Goal: Find specific page/section: Find specific page/section

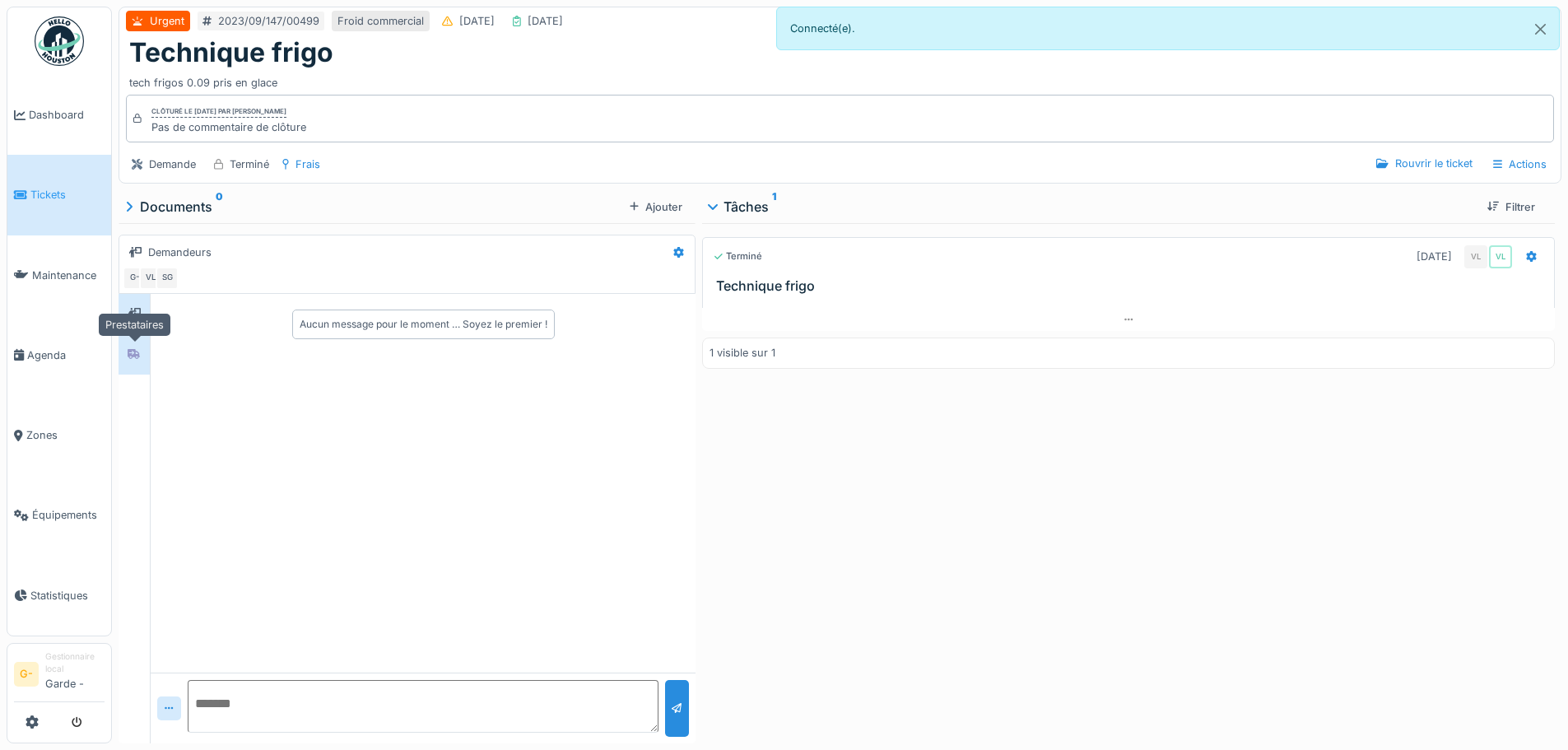
click at [135, 358] on icon at bounding box center [134, 353] width 13 height 10
click at [68, 184] on link "Tickets" at bounding box center [60, 195] width 104 height 80
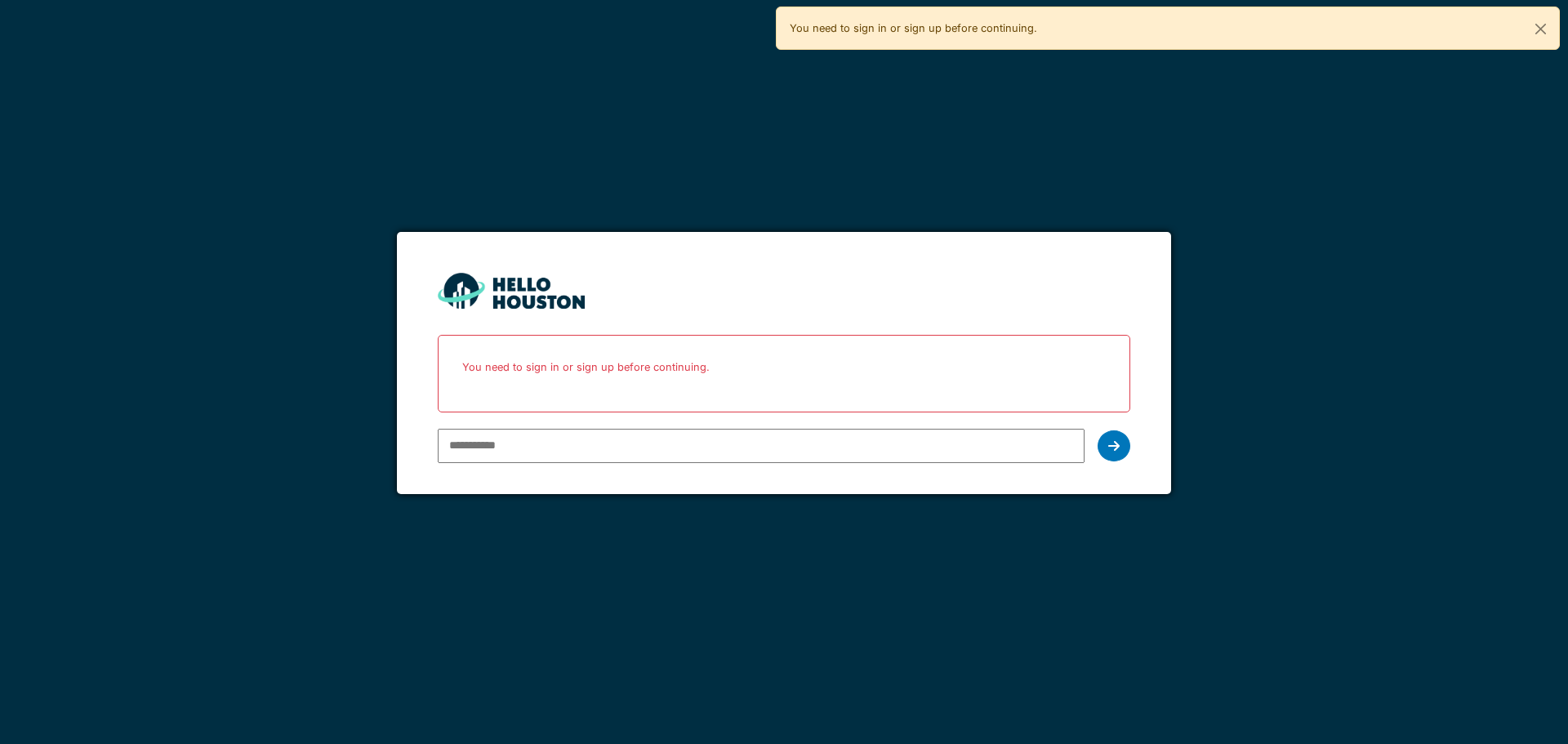
type input "**********"
click at [1128, 456] on div "**********" at bounding box center [784, 445] width 692 height 48
click at [1114, 454] on div at bounding box center [1113, 445] width 33 height 31
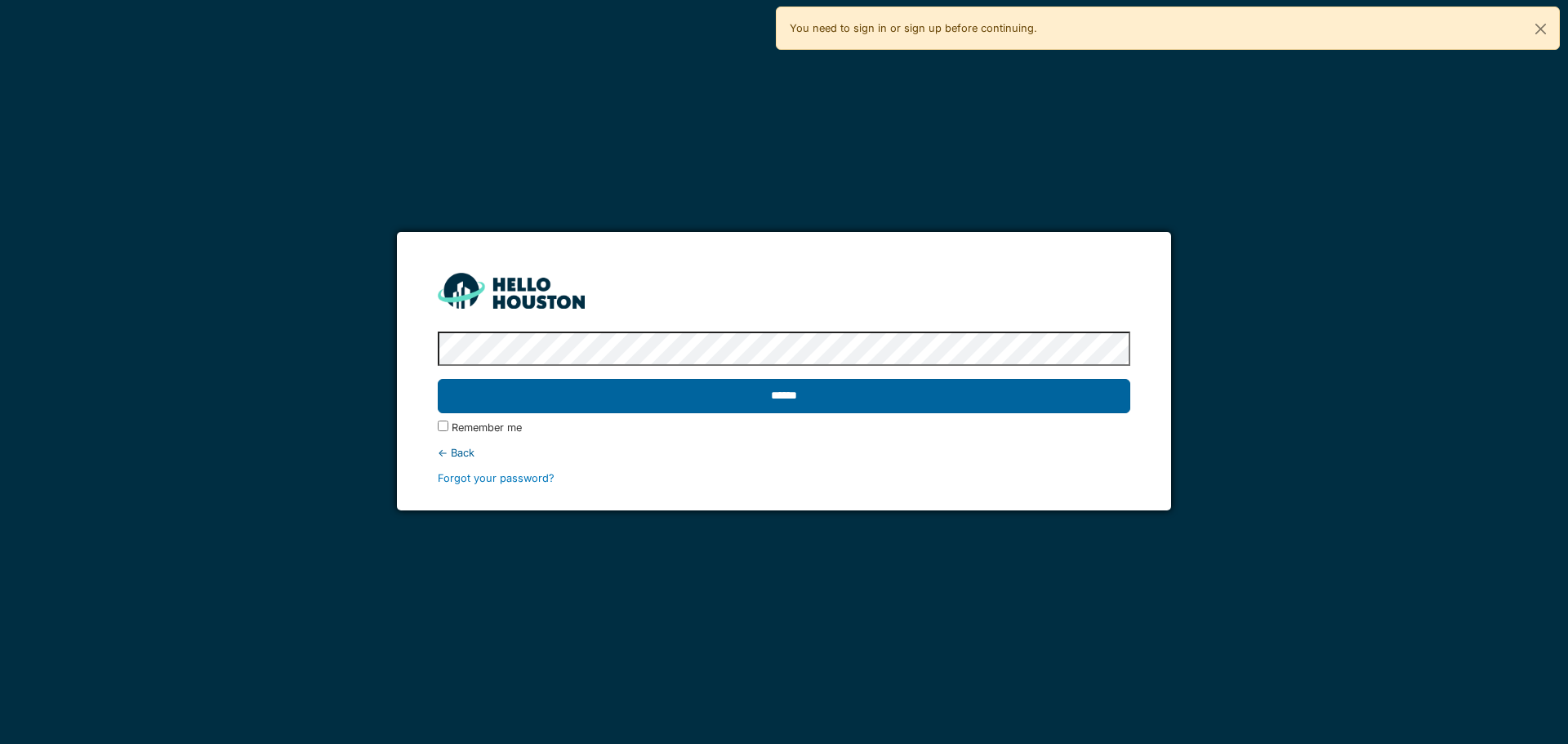
click at [846, 390] on input "******" at bounding box center [784, 395] width 692 height 35
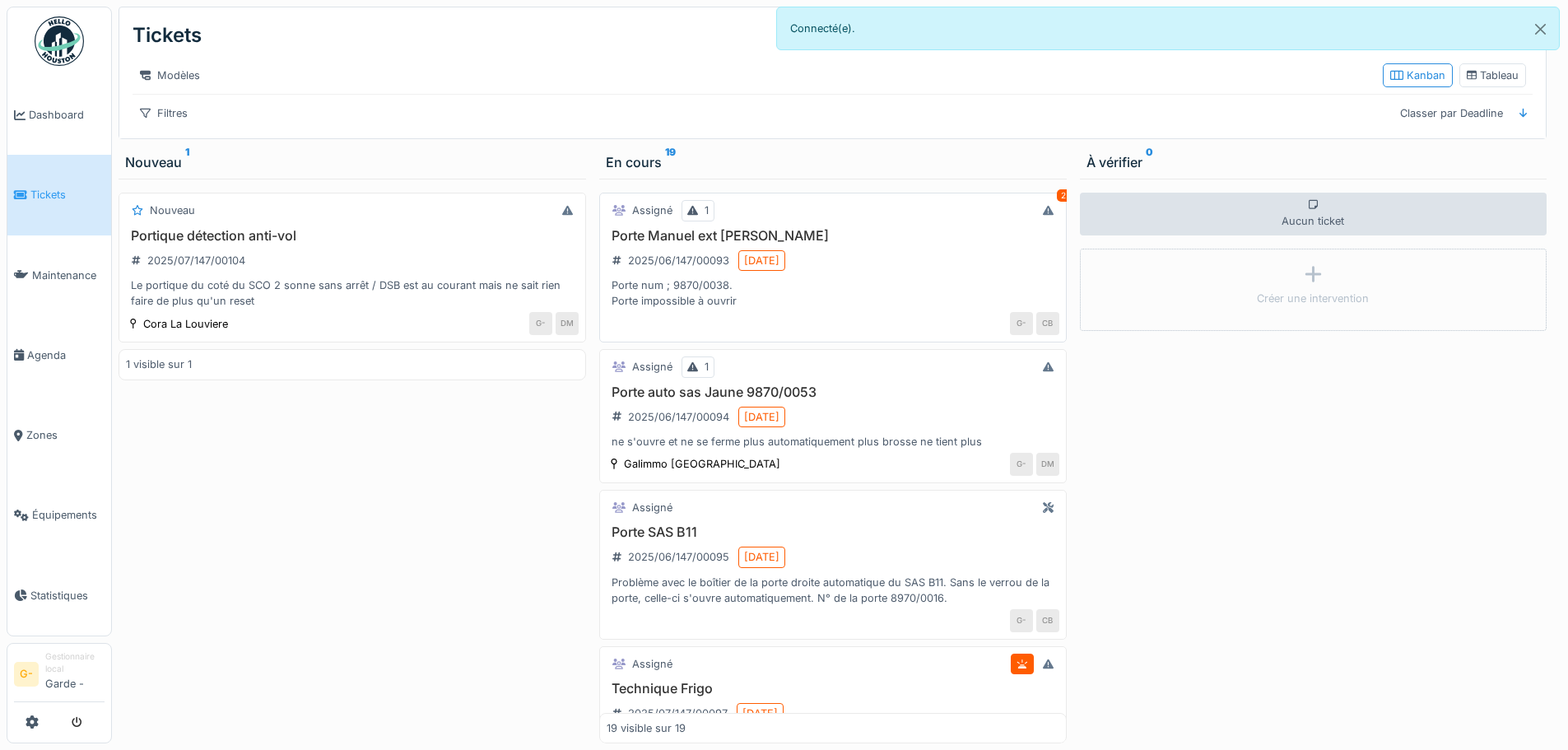
click at [851, 276] on div "Porte Manuel ext Sas Jaune 2025/06/147/00093 [DATE] Porte num ; 9870/0038. Port…" at bounding box center [832, 268] width 452 height 81
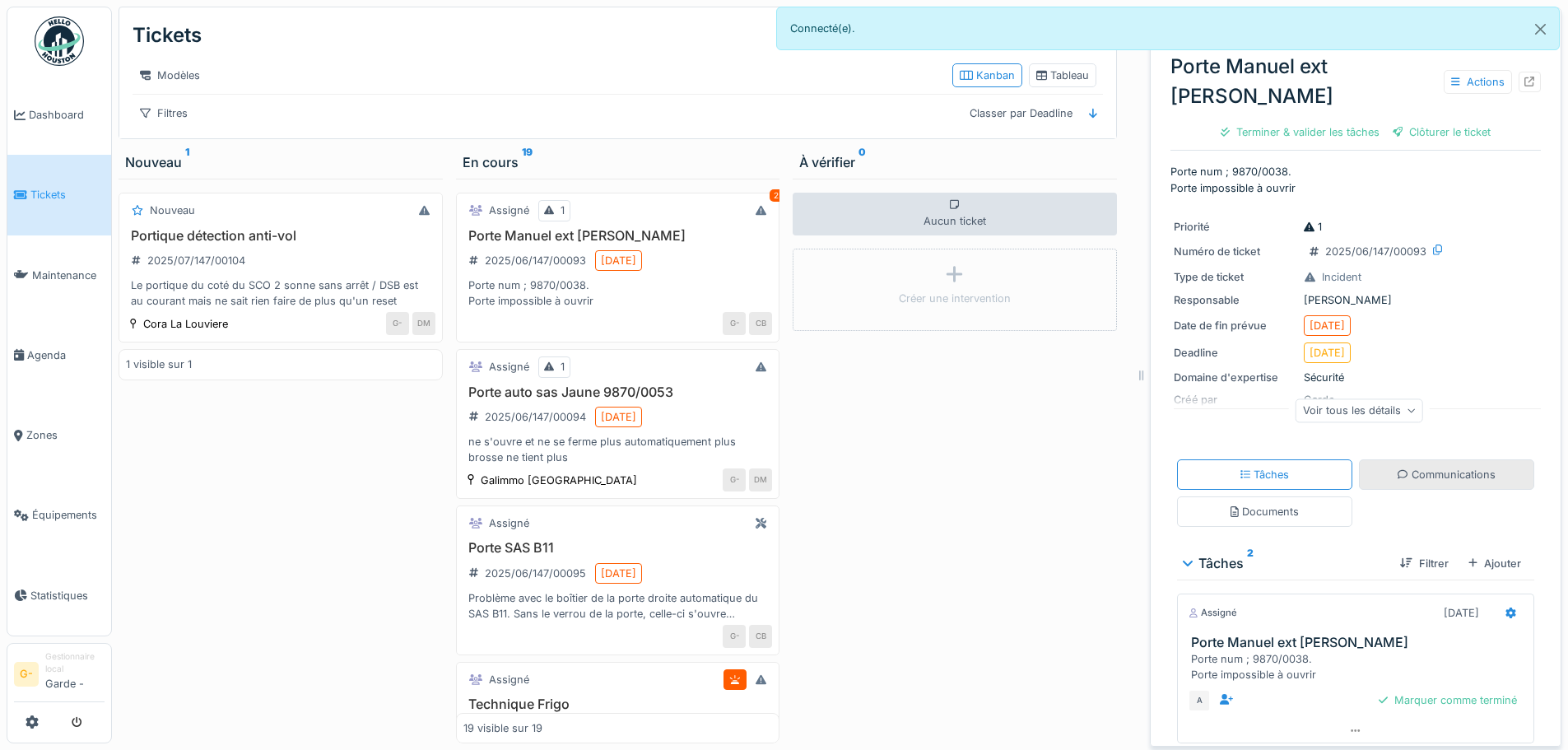
click at [1397, 475] on icon at bounding box center [1402, 474] width 10 height 10
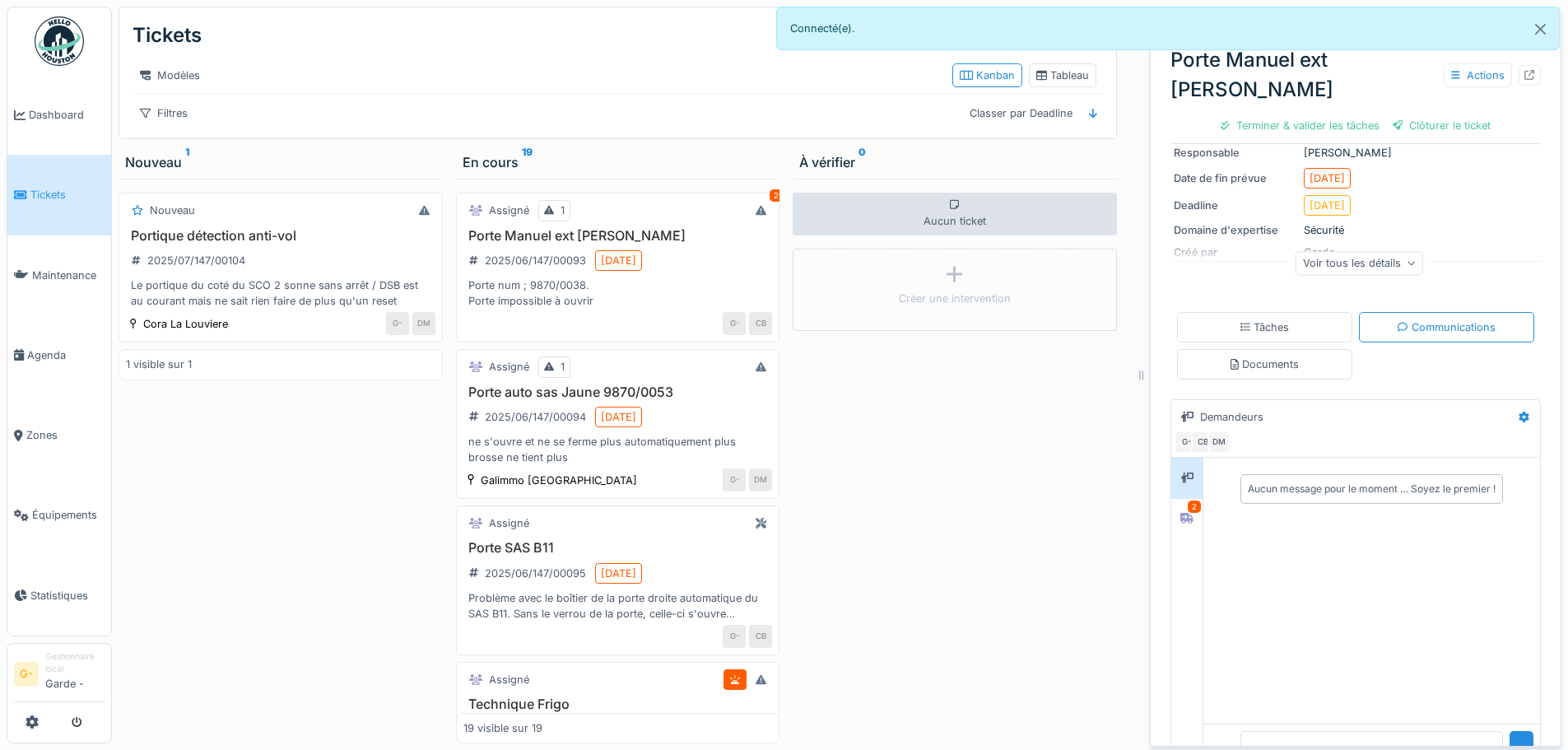
scroll to position [175, 0]
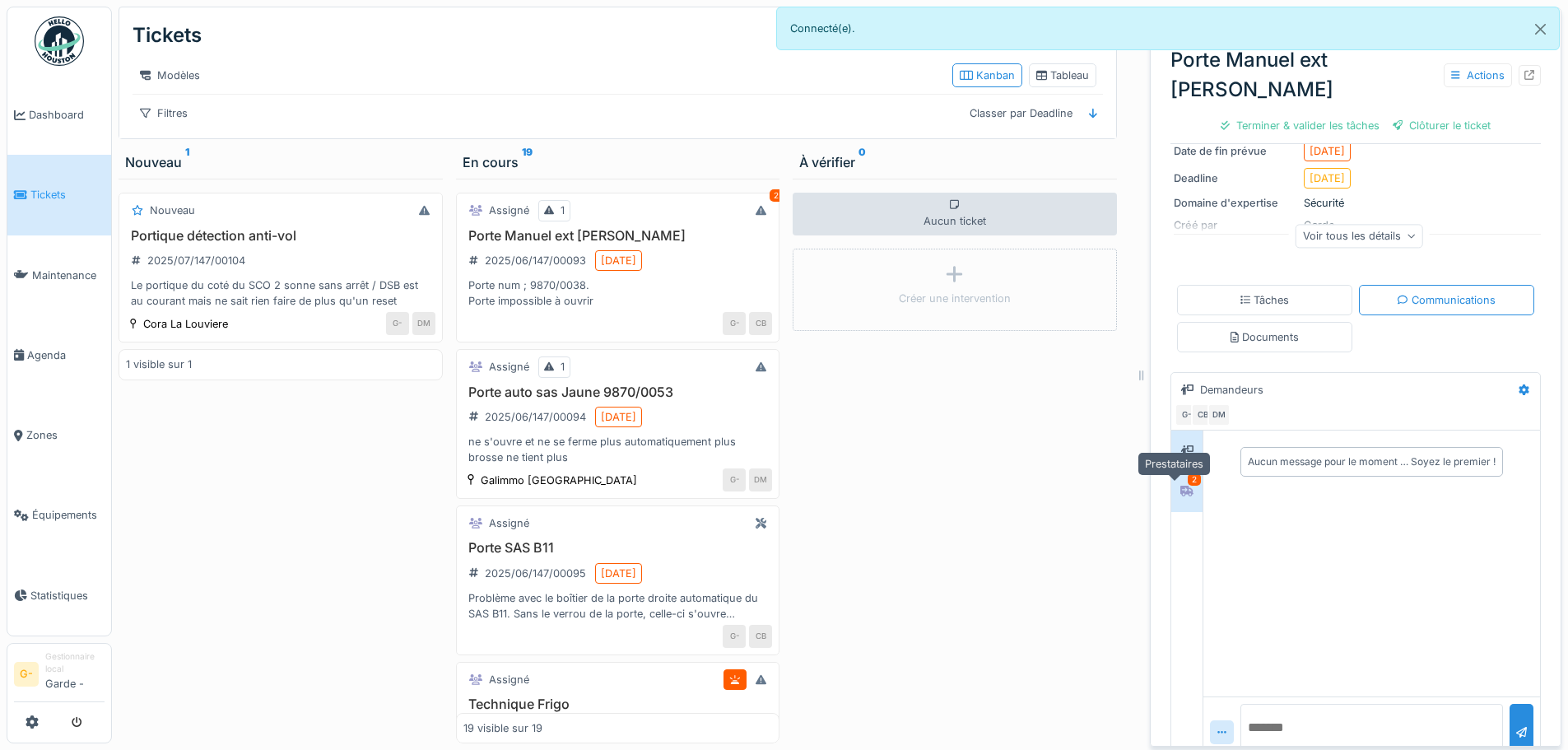
click at [1180, 486] on icon at bounding box center [1186, 490] width 13 height 10
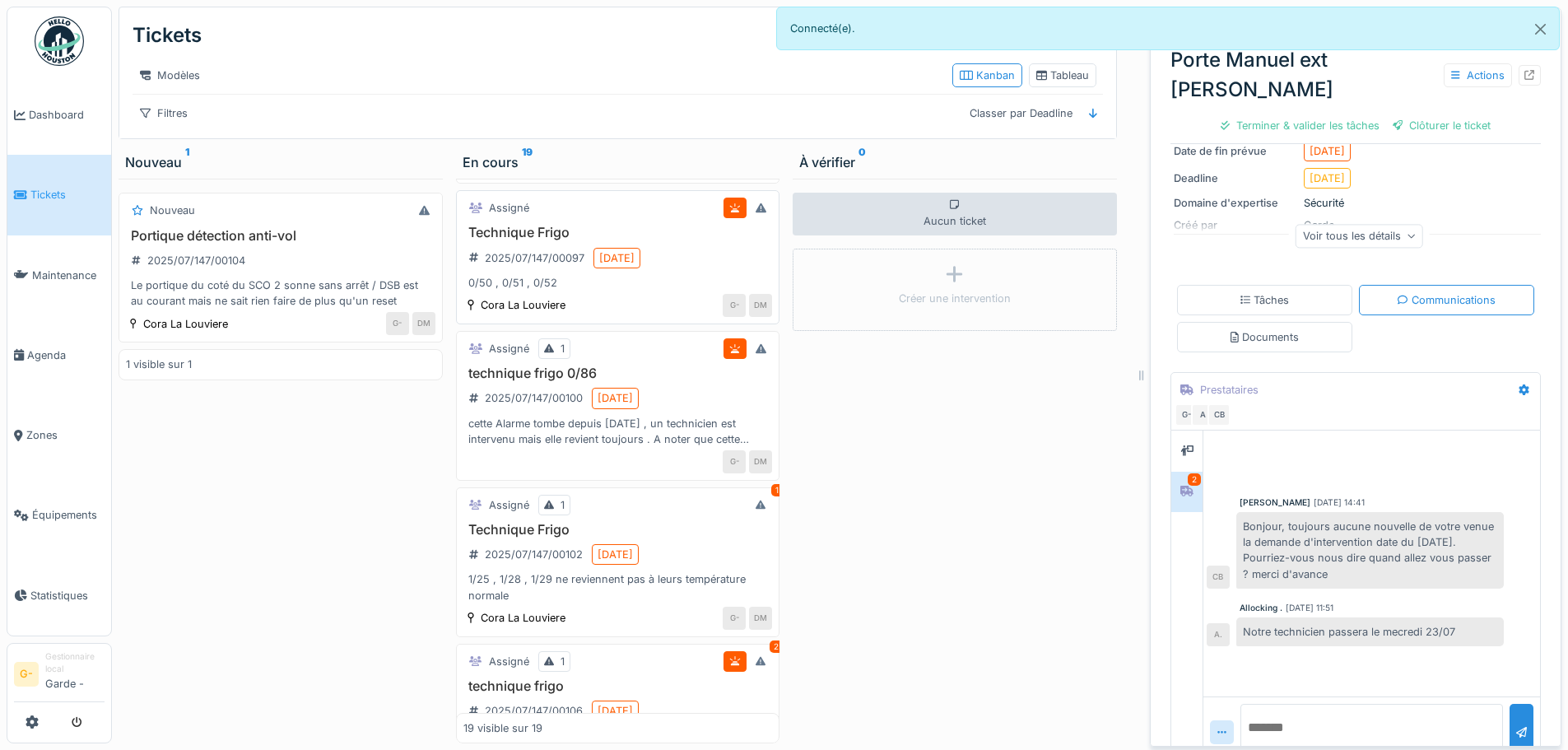
scroll to position [494, 0]
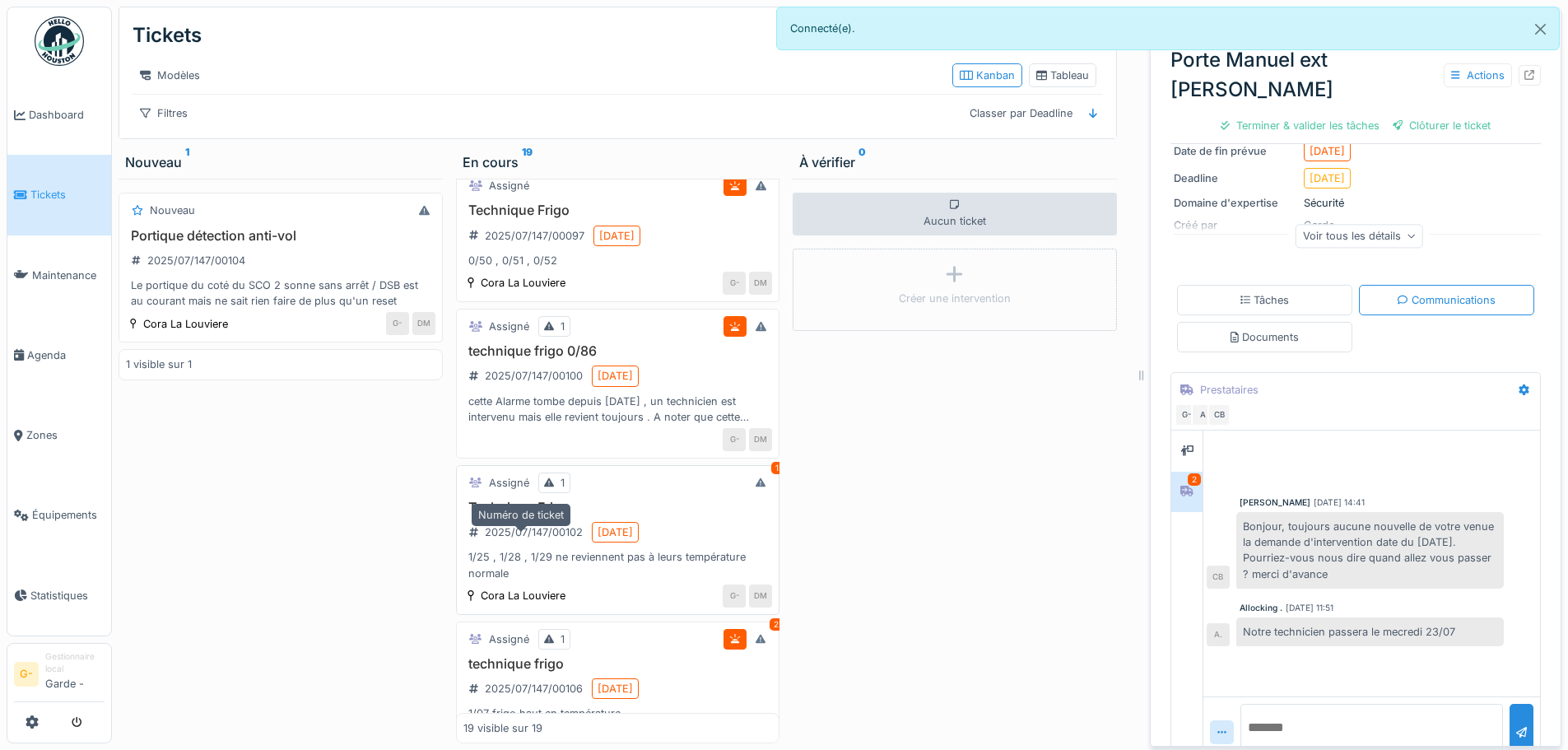
click at [520, 523] on div "2025/07/147/00102" at bounding box center [525, 532] width 125 height 21
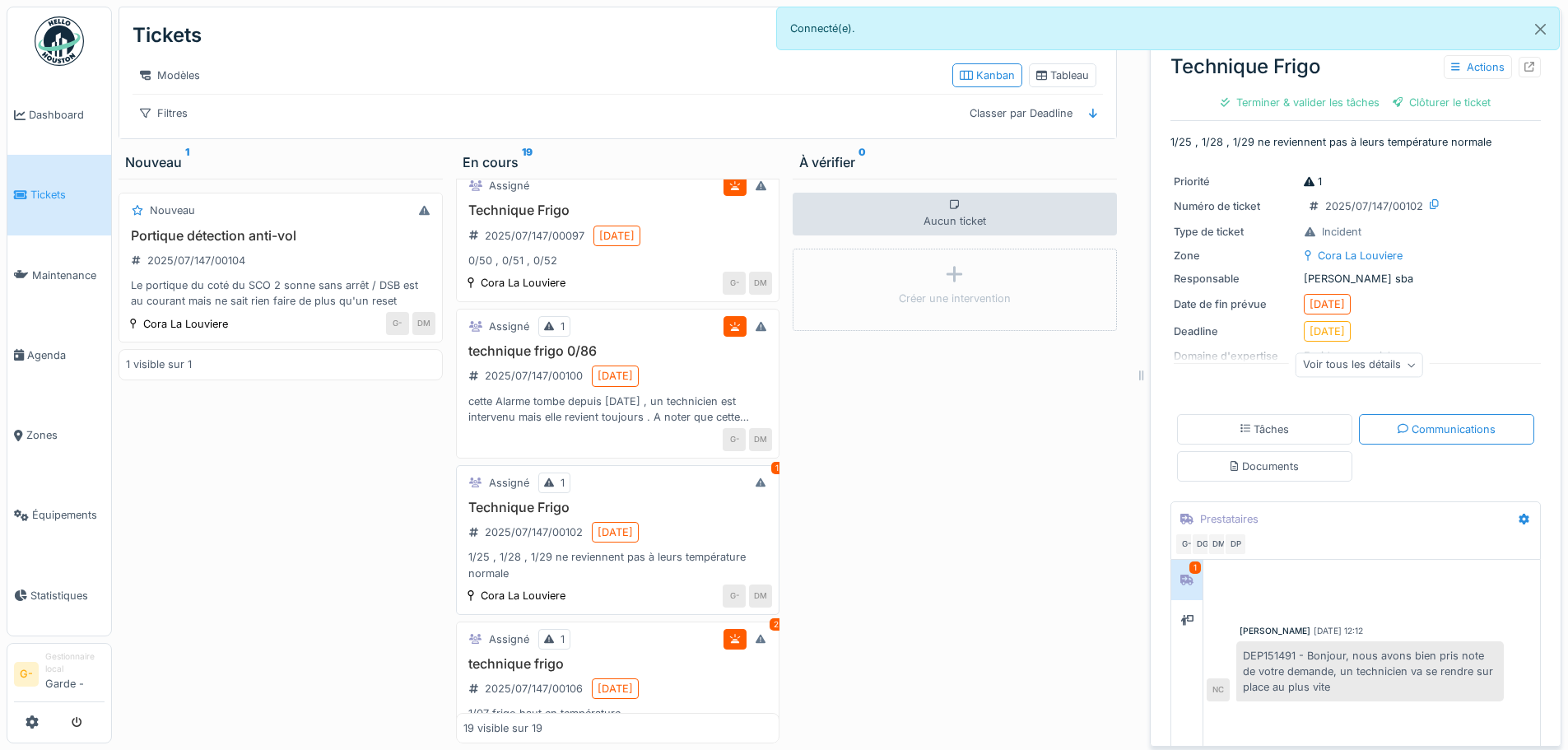
click at [679, 509] on h3 "Technique Frigo" at bounding box center [618, 507] width 310 height 16
click at [646, 492] on div "Assigné 1 1" at bounding box center [618, 483] width 310 height 21
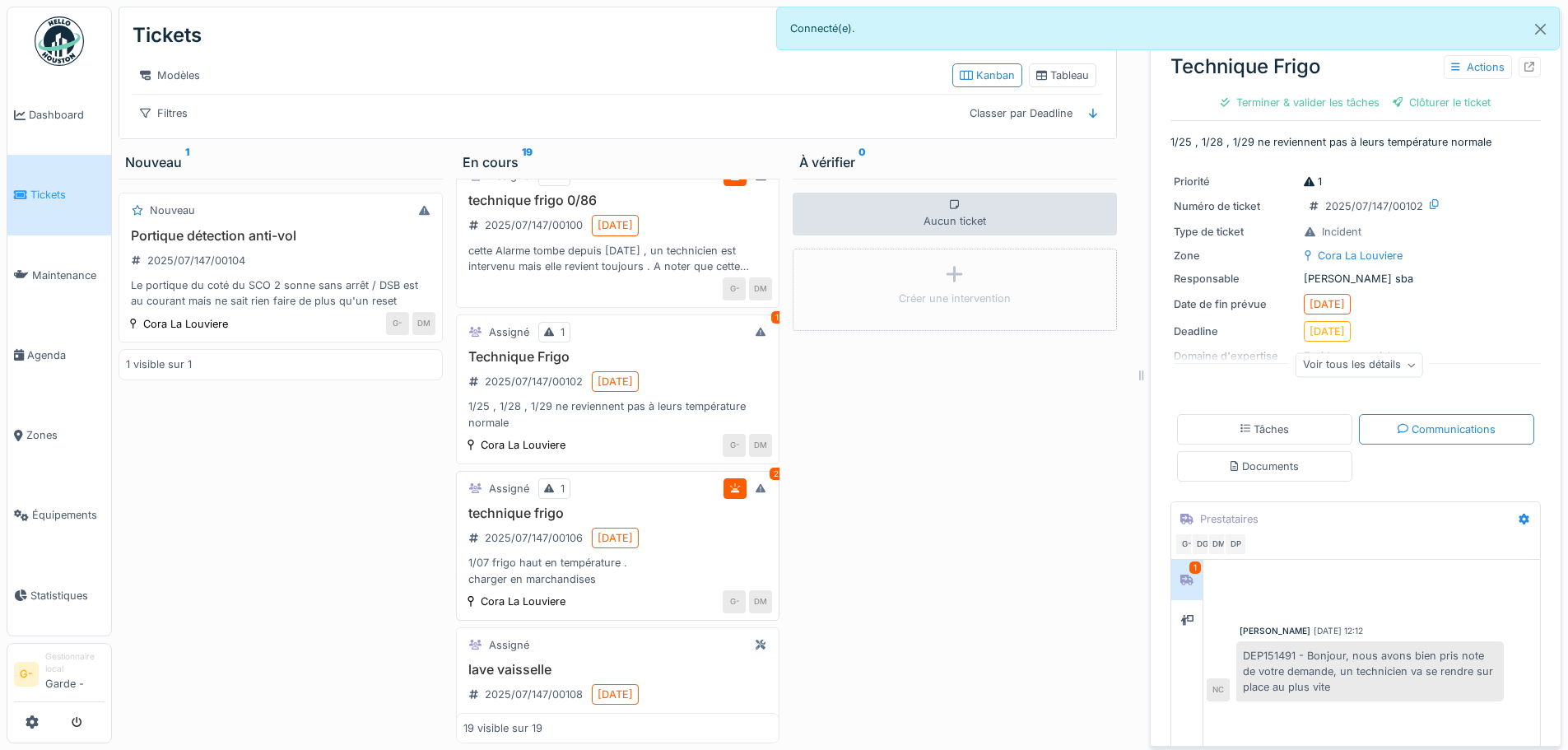
scroll to position [658, 0]
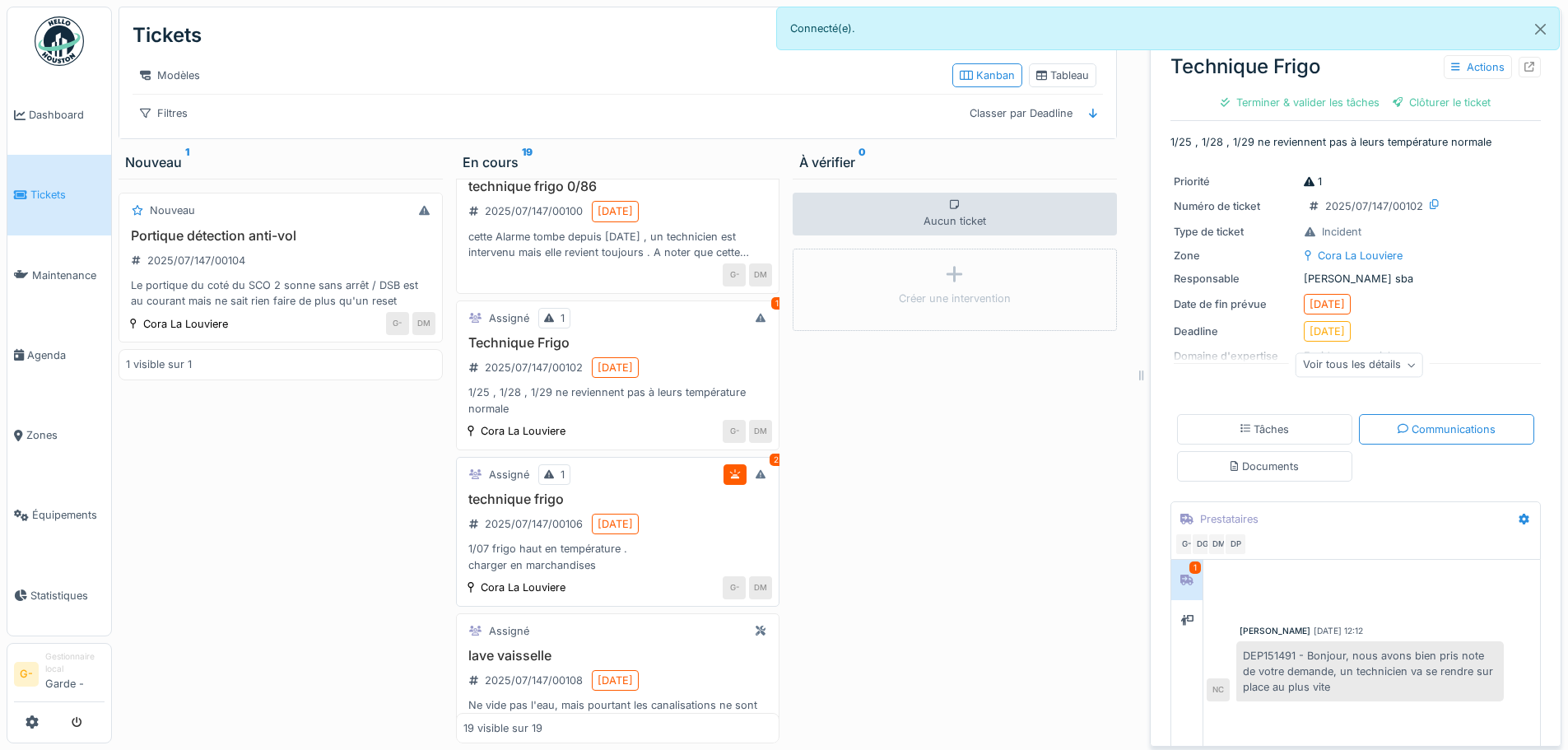
click at [666, 514] on div "technique frigo 2025/07/147/00106 [DATE] 1/07 frigo haut en température . charg…" at bounding box center [618, 532] width 310 height 81
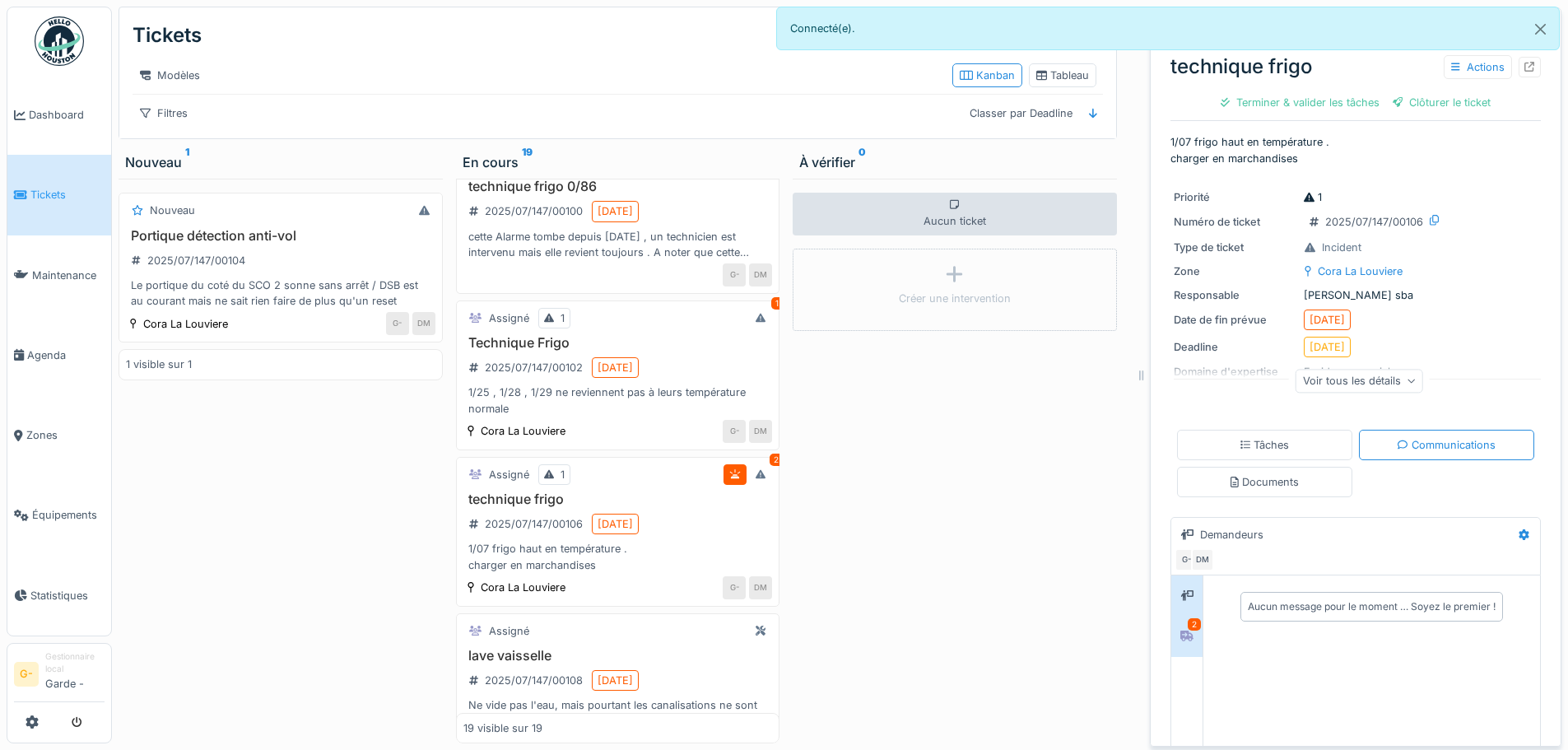
click at [1187, 620] on div "2" at bounding box center [1194, 623] width 13 height 12
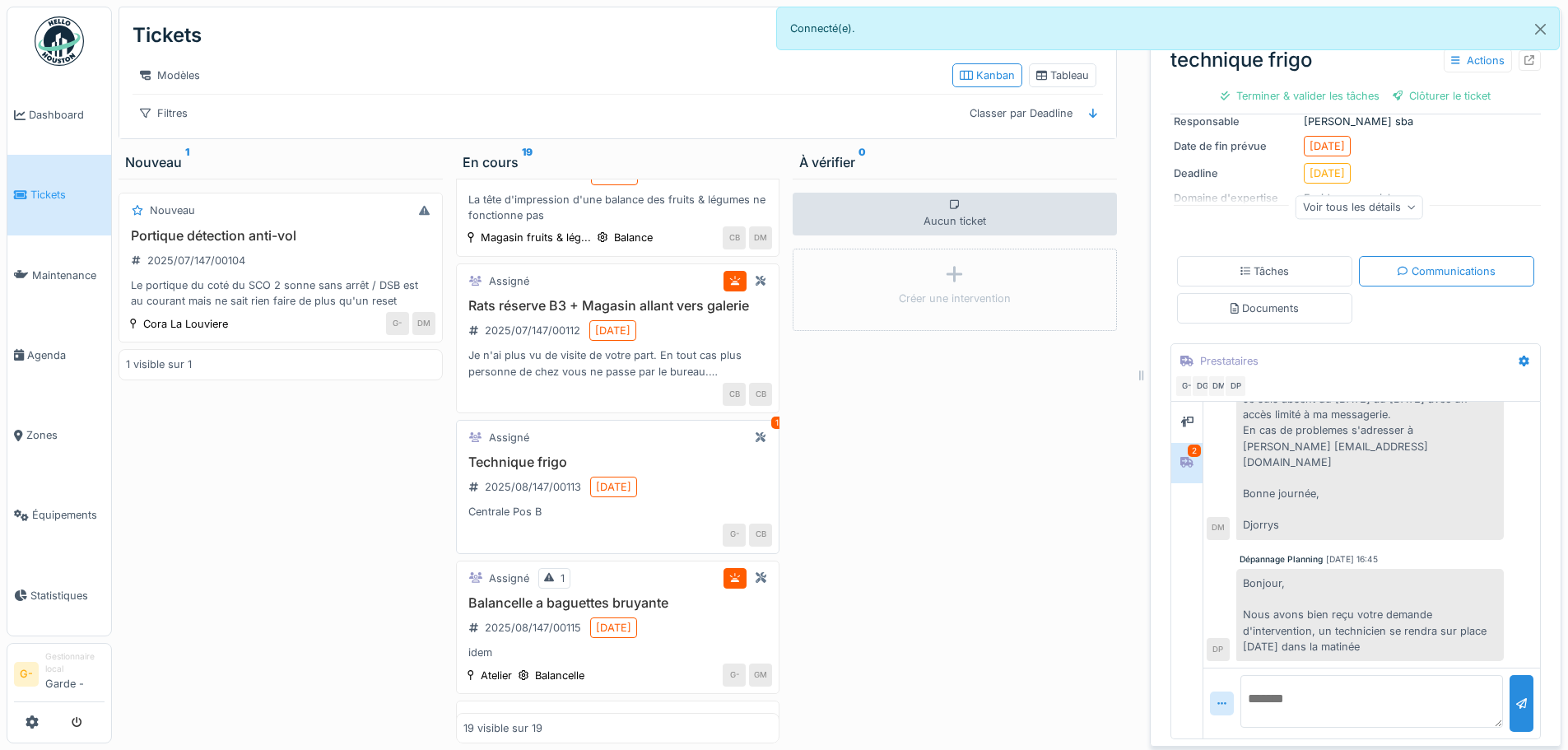
scroll to position [1728, 0]
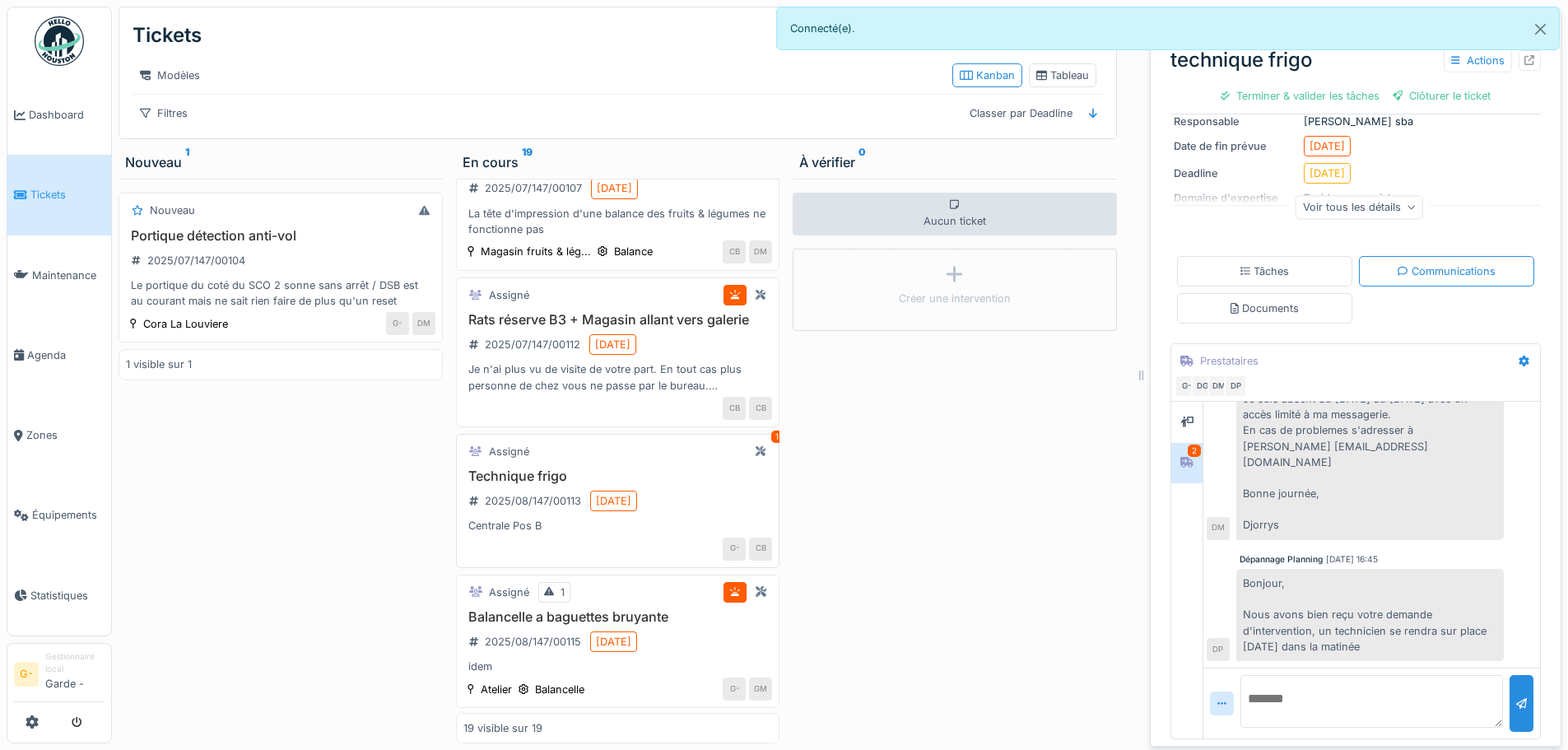
click at [681, 484] on h3 "Technique frigo" at bounding box center [618, 476] width 310 height 16
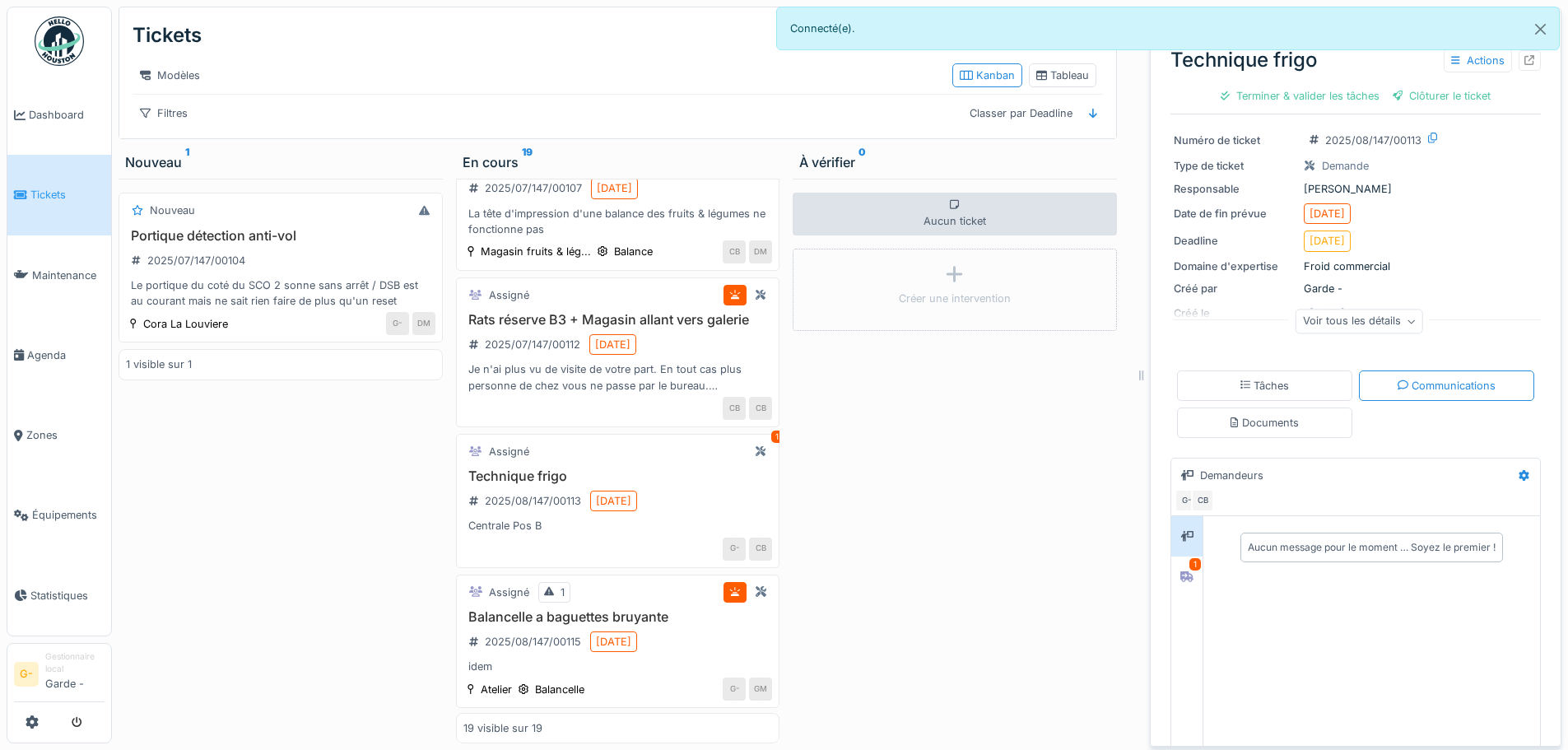
scroll to position [82, 0]
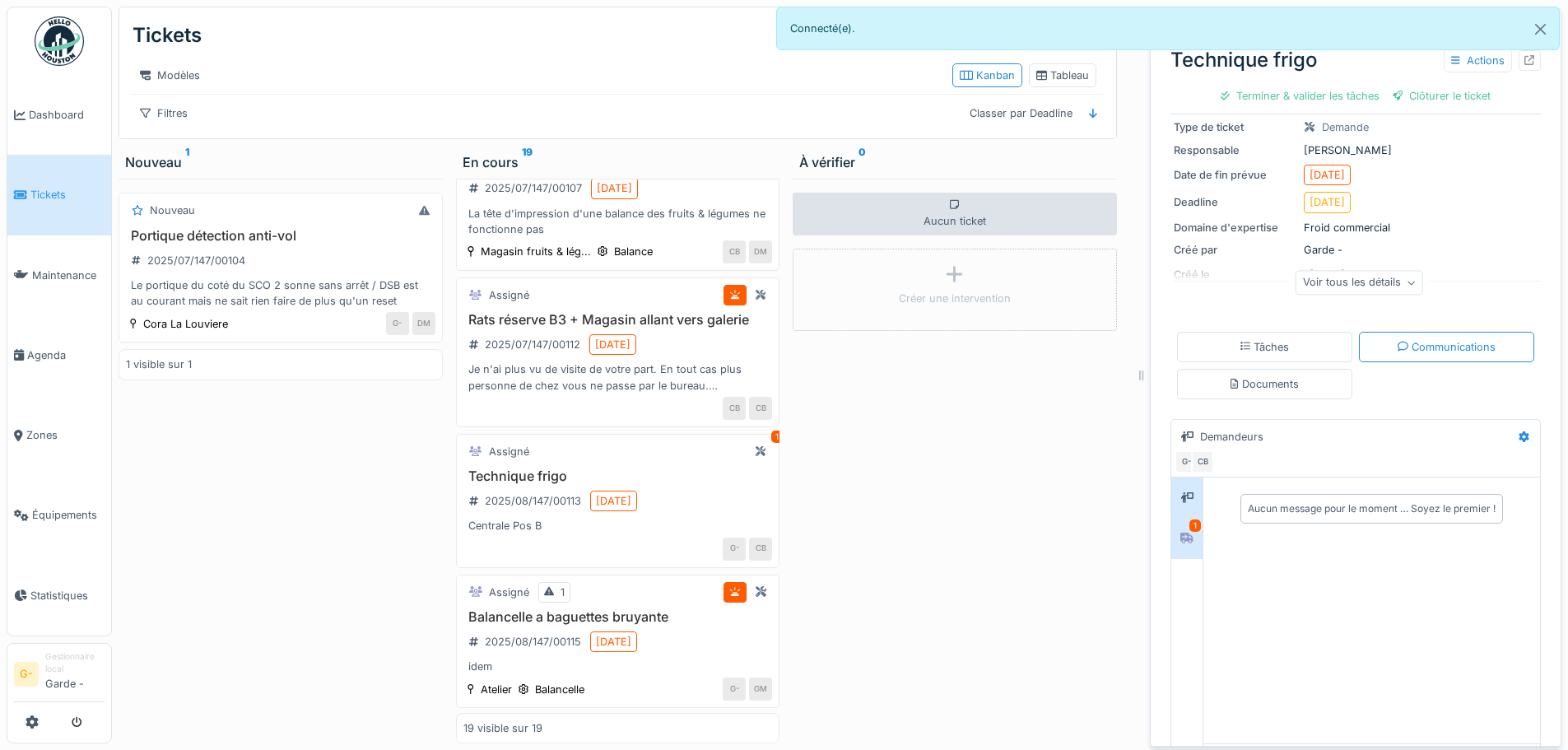
click at [1174, 534] on div at bounding box center [1186, 537] width 25 height 21
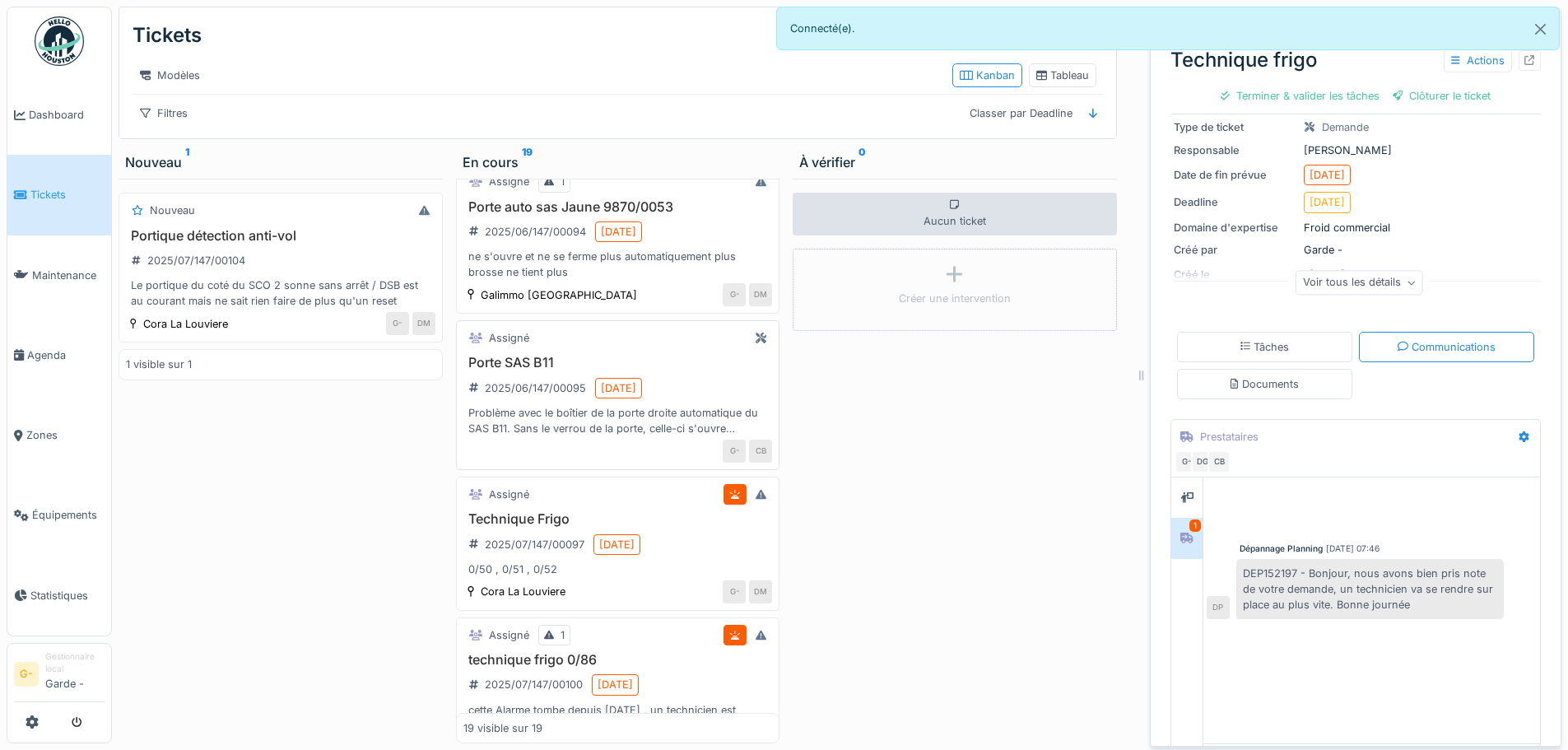
scroll to position [0, 0]
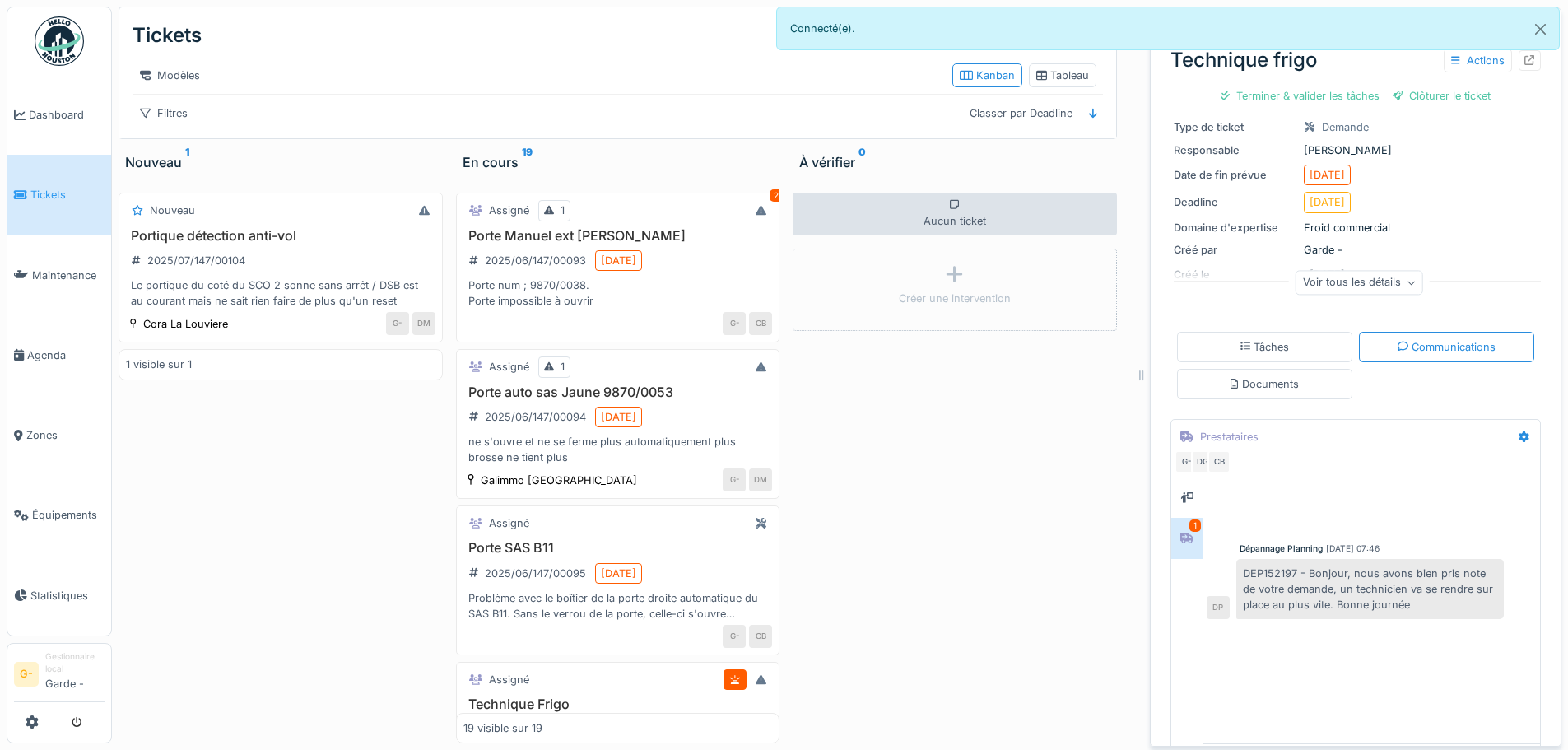
click at [43, 207] on link "Tickets" at bounding box center [60, 195] width 104 height 80
